Goal: Information Seeking & Learning: Learn about a topic

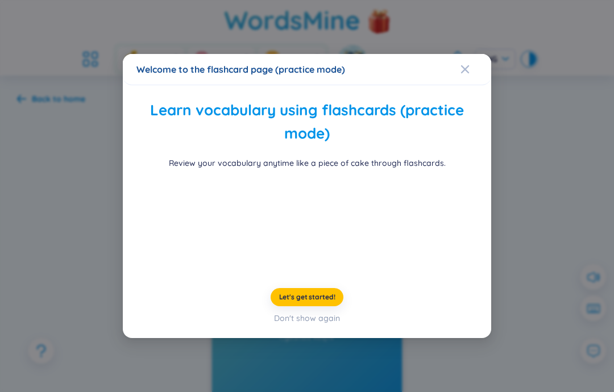
click at [463, 99] on h2 "Learn vocabulary using flashcards (practice mode)" at bounding box center [307, 122] width 341 height 47
click at [464, 65] on icon "Close" at bounding box center [465, 69] width 8 height 8
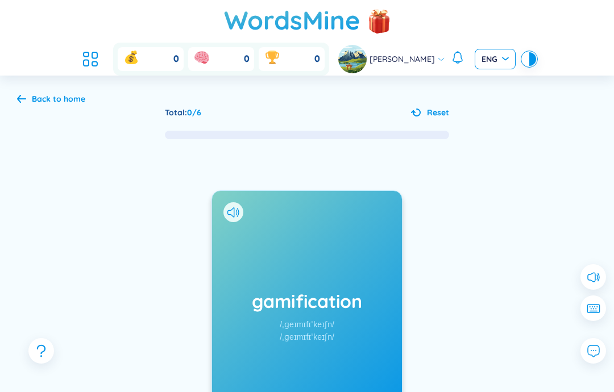
click at [489, 52] on input "search" at bounding box center [491, 57] width 19 height 17
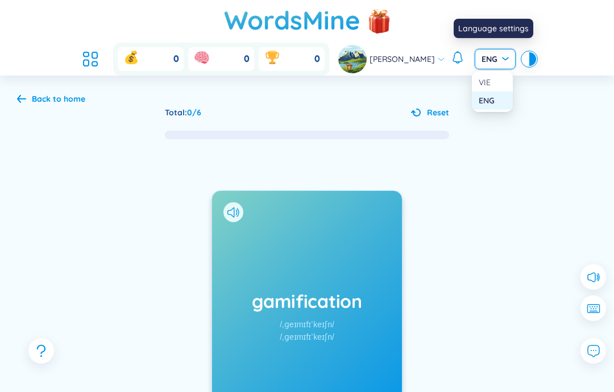
click at [491, 78] on div "VIE" at bounding box center [492, 82] width 27 height 13
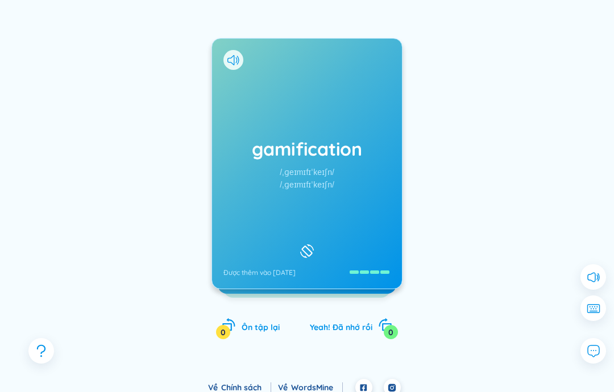
scroll to position [162, 0]
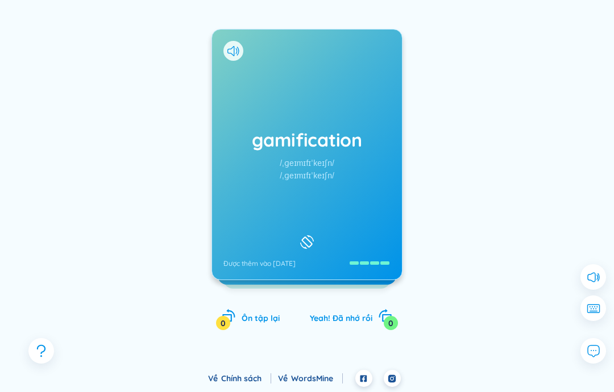
click at [382, 316] on icon "rotate-right" at bounding box center [387, 318] width 10 height 7
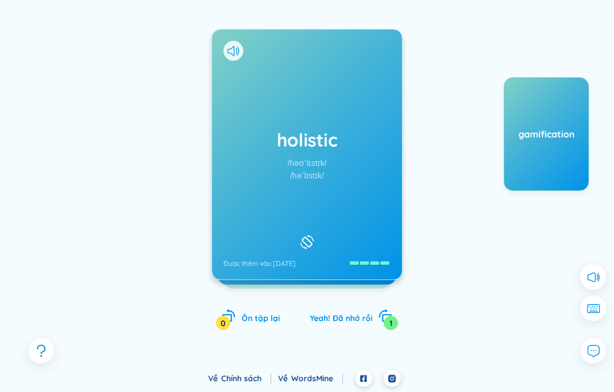
click at [379, 315] on icon "rotate-right" at bounding box center [383, 313] width 9 height 9
click at [379, 318] on icon "rotate-right" at bounding box center [385, 316] width 14 height 14
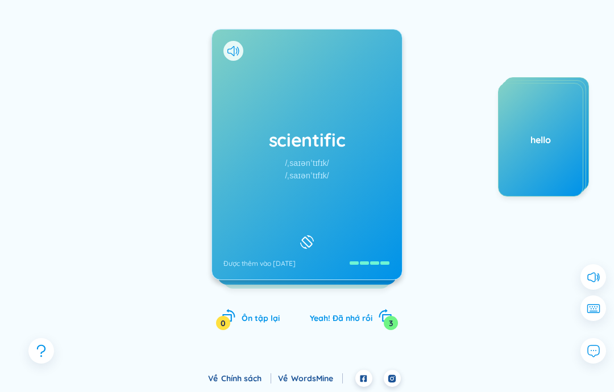
click at [378, 315] on icon "rotate-right" at bounding box center [385, 316] width 14 height 14
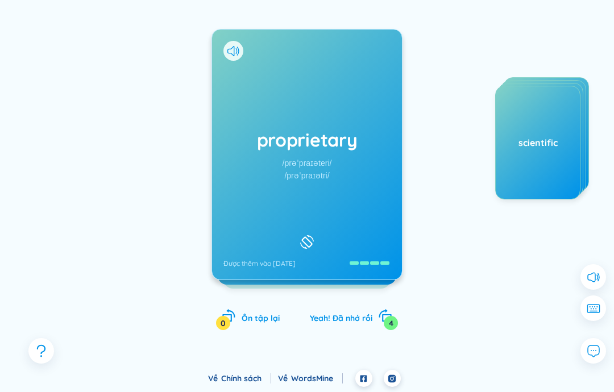
click at [389, 318] on div "4" at bounding box center [391, 323] width 14 height 14
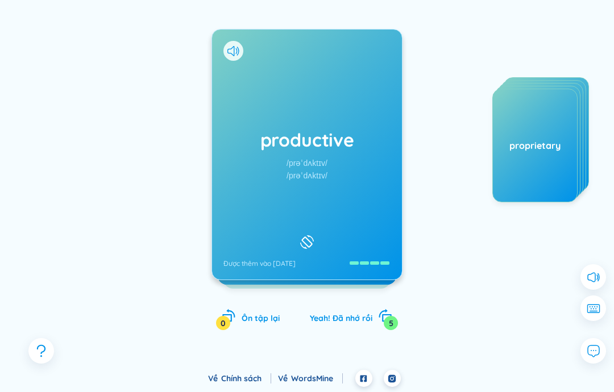
click at [383, 319] on icon "rotate-right" at bounding box center [385, 316] width 14 height 14
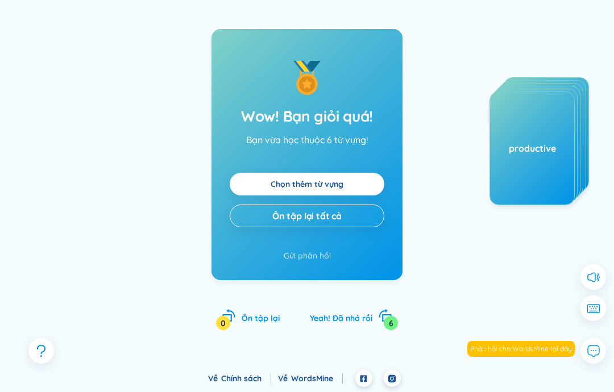
click at [344, 184] on link "Chọn thêm từ vựng" at bounding box center [307, 184] width 73 height 13
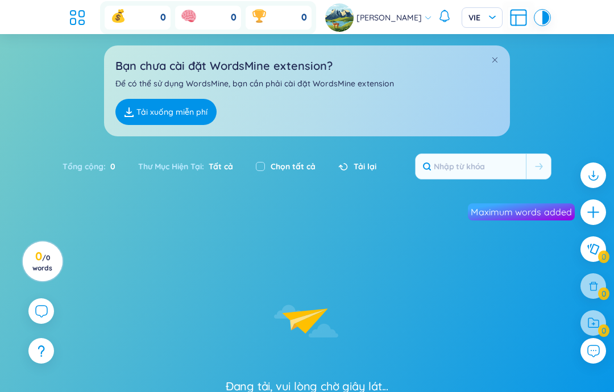
click at [335, 265] on icon "Lottie animation" at bounding box center [307, 322] width 171 height 114
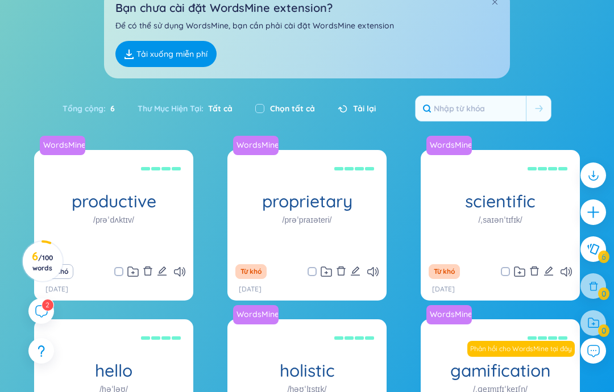
scroll to position [72, 0]
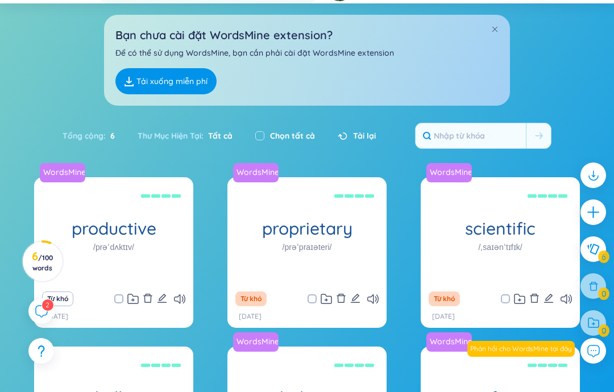
click at [264, 133] on input "checkbox" at bounding box center [259, 135] width 9 height 9
checkbox input "true"
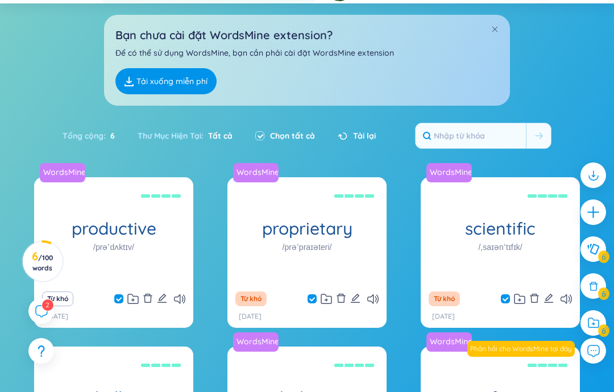
checkbox input "true"
click at [589, 214] on icon "plus" at bounding box center [593, 212] width 14 height 14
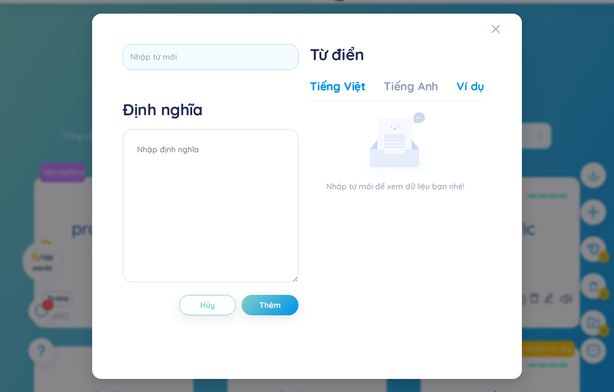
click at [466, 78] on div "Ví dụ" at bounding box center [471, 86] width 28 height 16
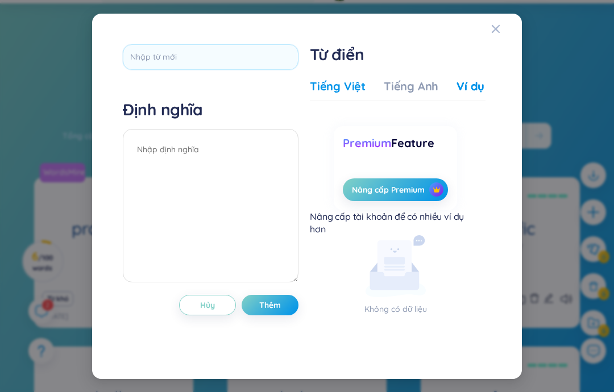
click at [354, 80] on div "Tiếng Việt" at bounding box center [338, 86] width 56 height 16
